Goal: Task Accomplishment & Management: Manage account settings

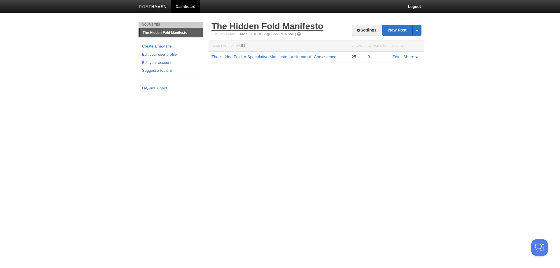
click at [275, 25] on link "The Hidden Fold Manifesto" at bounding box center [267, 26] width 112 height 10
click at [357, 30] on span at bounding box center [358, 30] width 4 height 4
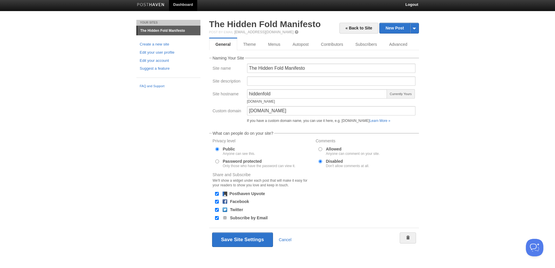
scroll to position [3, 0]
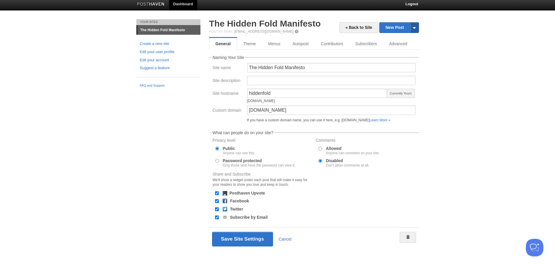
click at [414, 26] on span at bounding box center [414, 27] width 9 height 10
click at [445, 34] on body "Dashboard Logout Your Sites The Hidden Fold Manifesto Create a new site Edit yo…" at bounding box center [277, 132] width 555 height 271
click at [399, 40] on link "Advanced" at bounding box center [399, 44] width 32 height 12
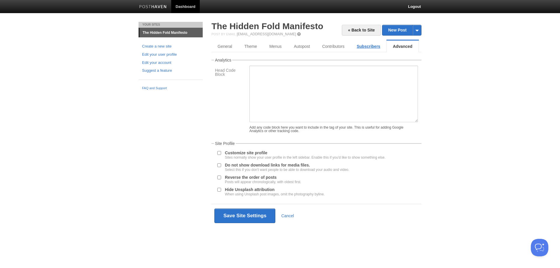
click at [368, 48] on link "Subscribers" at bounding box center [368, 47] width 36 height 12
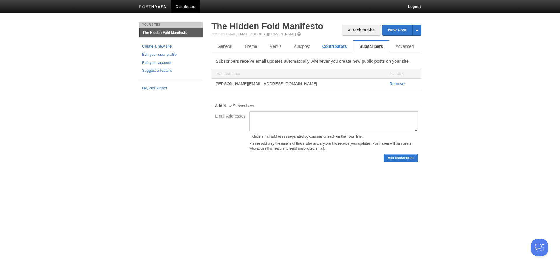
click at [332, 47] on link "Contributors" at bounding box center [334, 47] width 37 height 12
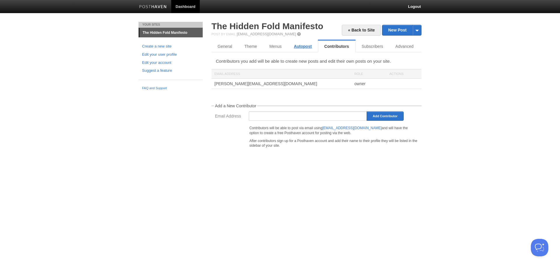
click at [303, 47] on link "Autopost" at bounding box center [302, 47] width 30 height 12
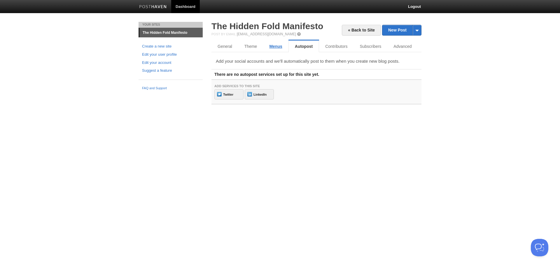
click at [275, 44] on link "Menus" at bounding box center [275, 47] width 25 height 12
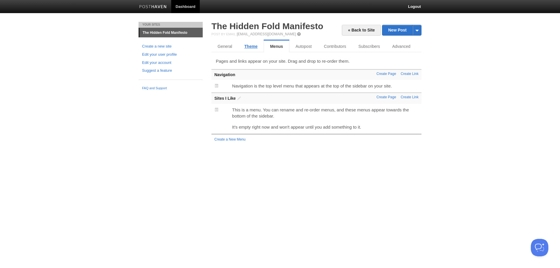
click at [249, 46] on link "Theme" at bounding box center [250, 47] width 25 height 12
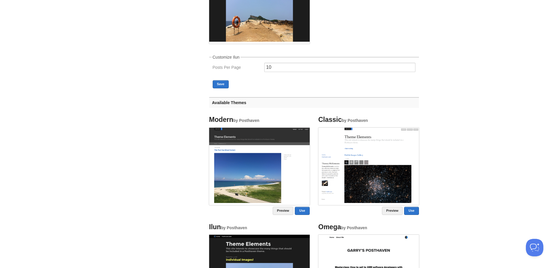
scroll to position [106, 0]
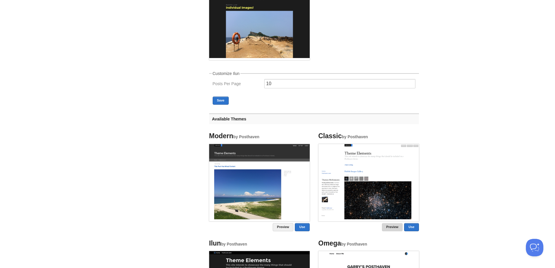
click at [390, 229] on link "Preview" at bounding box center [392, 227] width 21 height 8
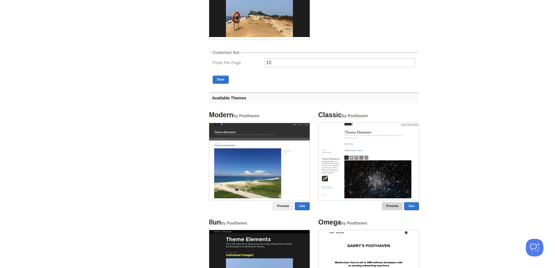
scroll to position [135, 0]
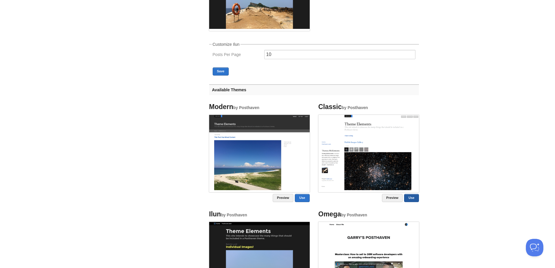
click at [416, 199] on link "Use" at bounding box center [411, 198] width 15 height 8
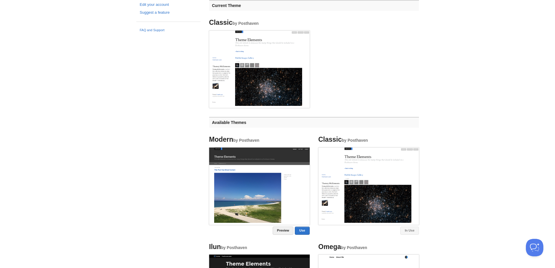
scroll to position [0, 0]
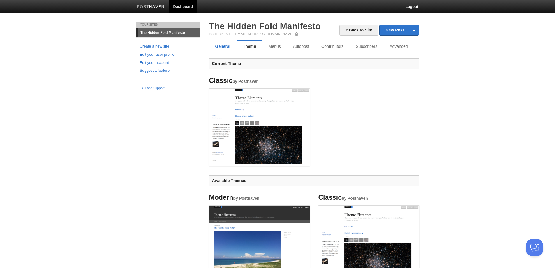
click at [226, 46] on link "General" at bounding box center [222, 47] width 27 height 12
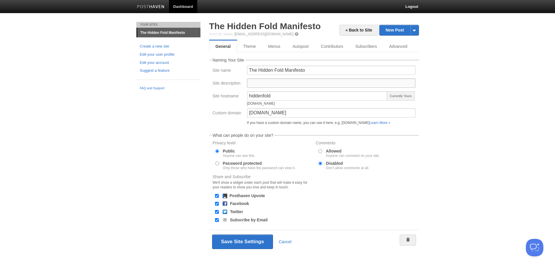
click at [273, 83] on input "Site description" at bounding box center [331, 82] width 168 height 9
click at [309, 83] on input "A speculative manifesto for human-ai coexistence" at bounding box center [331, 82] width 168 height 9
click at [355, 84] on input "A speculative manifesto for human-ai coexistence" at bounding box center [331, 82] width 168 height 9
type input "A speculative manifesto for human-ai coexistence"
drag, startPoint x: 285, startPoint y: 69, endPoint x: 309, endPoint y: 70, distance: 24.2
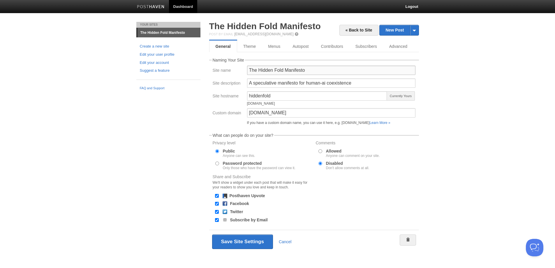
click at [309, 70] on input "The Hidden Fold Manifesto" at bounding box center [331, 70] width 168 height 9
type input "The Hidden Fold"
click at [262, 85] on input "A speculative manifesto for human-ai coexistence" at bounding box center [331, 82] width 168 height 9
drag, startPoint x: 323, startPoint y: 82, endPoint x: 351, endPoint y: 88, distance: 29.2
click at [324, 82] on input "A speculative manifesto for human-ai coexistence" at bounding box center [331, 82] width 168 height 9
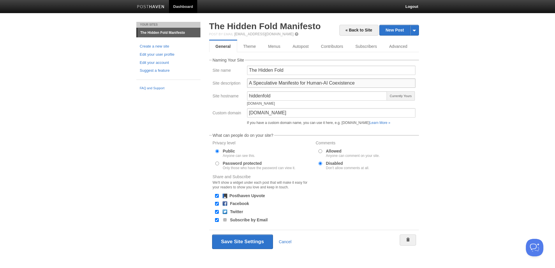
click at [367, 85] on input "A Speculative Manifesto for Human-AI Coexistence" at bounding box center [331, 82] width 168 height 9
type input "A Speculative Manifesto for Human-AI Coexistence"
click at [324, 96] on input "hiddenfold" at bounding box center [317, 95] width 141 height 9
click at [454, 91] on body "Dashboard Logout Your Sites The Hidden Fold Manifesto Create a new site Edit yo…" at bounding box center [277, 135] width 555 height 271
click at [240, 240] on button "Save Site Settings" at bounding box center [242, 241] width 61 height 15
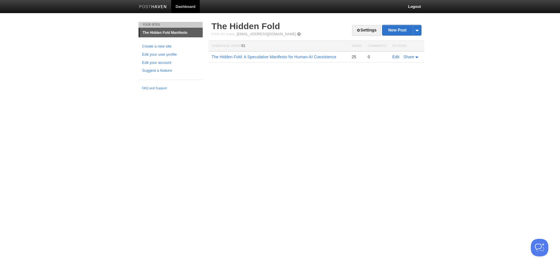
click at [396, 55] on link "Edit" at bounding box center [395, 57] width 7 height 5
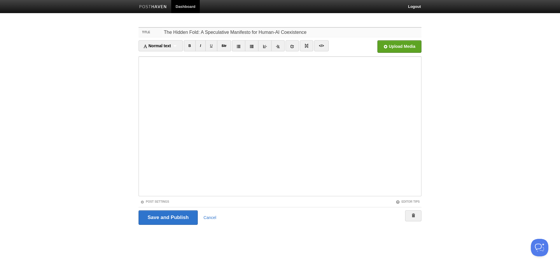
drag, startPoint x: 308, startPoint y: 32, endPoint x: 160, endPoint y: 35, distance: 148.1
click at [160, 35] on div "Title The Hidden Fold: A Speculative Manifesto for Human-AI Coexistence" at bounding box center [279, 33] width 283 height 10
click at [173, 29] on input "The Manifesto" at bounding box center [291, 32] width 259 height 9
click at [230, 29] on input "The Hidden Föld Manifesto" at bounding box center [291, 32] width 259 height 9
type input "The Hidden Föld Manifesto"
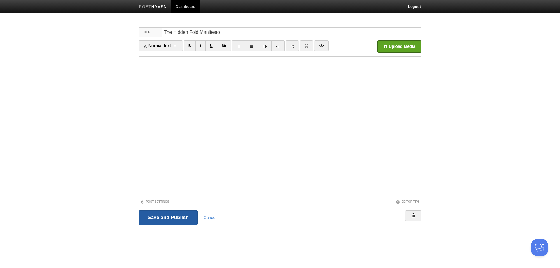
click at [174, 217] on input "Save and Publish" at bounding box center [167, 217] width 59 height 15
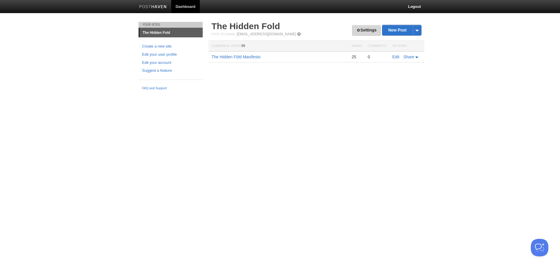
click at [360, 30] on link "Settings" at bounding box center [366, 30] width 29 height 11
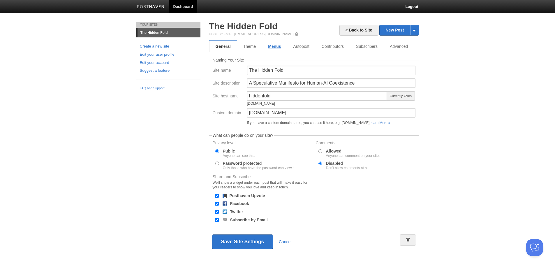
click at [275, 44] on link "Menus" at bounding box center [274, 47] width 25 height 12
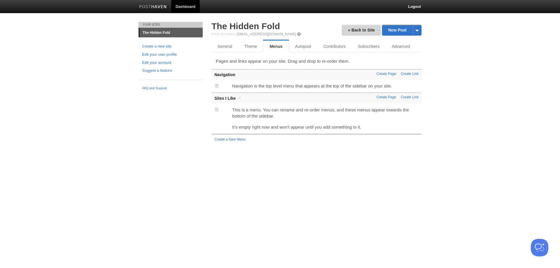
click at [358, 30] on link "« Back to Site" at bounding box center [361, 30] width 39 height 11
click at [347, 30] on link "« Back to Site" at bounding box center [361, 30] width 39 height 11
click at [243, 27] on link "The Hidden Fold" at bounding box center [245, 26] width 69 height 10
click at [221, 44] on link "General" at bounding box center [224, 47] width 27 height 12
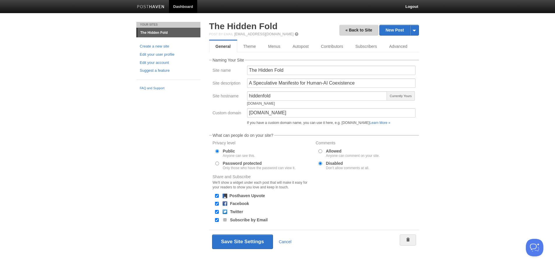
click at [357, 29] on link "« Back to Site" at bounding box center [359, 30] width 39 height 11
click at [187, 7] on link "Dashboard" at bounding box center [183, 6] width 29 height 13
